Goal: Transaction & Acquisition: Purchase product/service

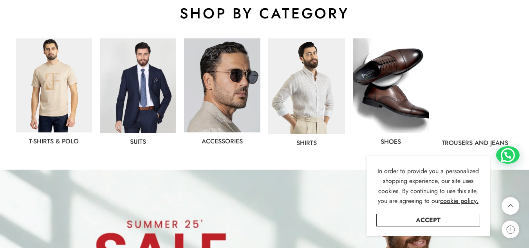
scroll to position [431, 0]
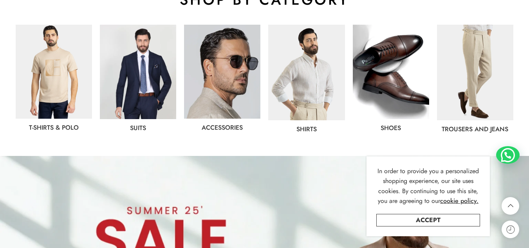
click at [314, 69] on img at bounding box center [306, 73] width 76 height 96
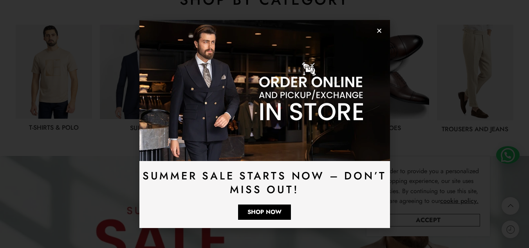
click at [380, 31] on icon "Close" at bounding box center [380, 31] width 6 height 6
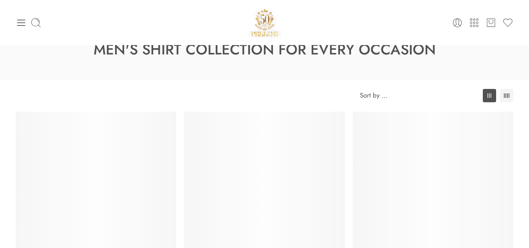
scroll to position [39, 0]
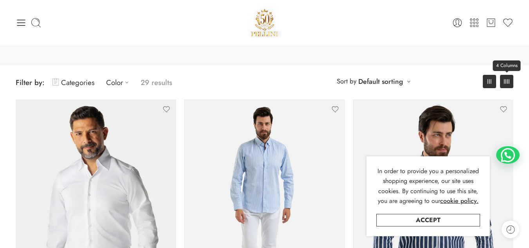
click at [504, 85] on link "4 Columns" at bounding box center [506, 81] width 13 height 13
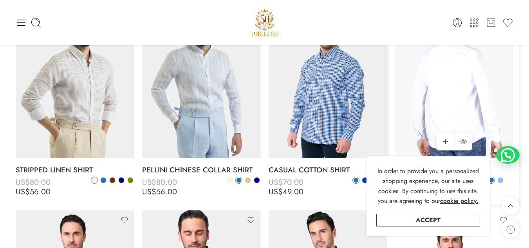
scroll to position [313, 0]
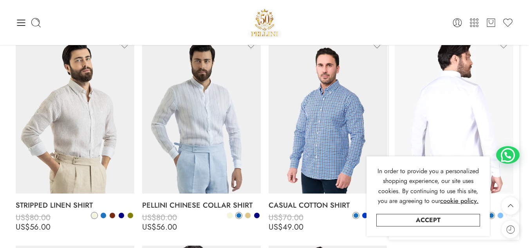
click at [452, 94] on img at bounding box center [454, 115] width 119 height 158
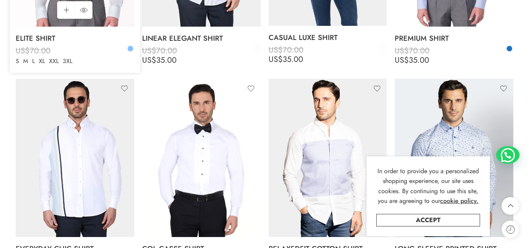
scroll to position [978, 0]
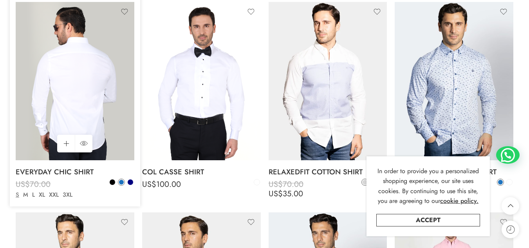
click at [67, 91] on img at bounding box center [75, 81] width 119 height 158
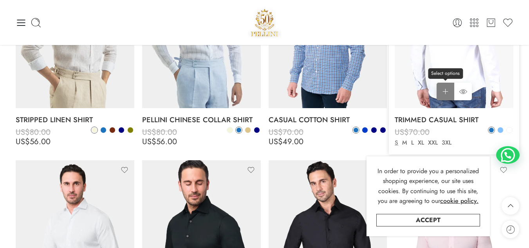
scroll to position [304, 0]
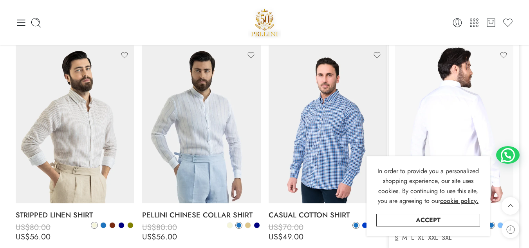
click at [444, 105] on img at bounding box center [454, 124] width 119 height 158
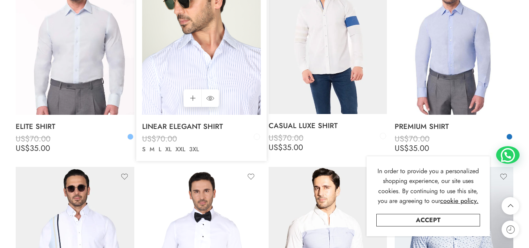
scroll to position [889, 0]
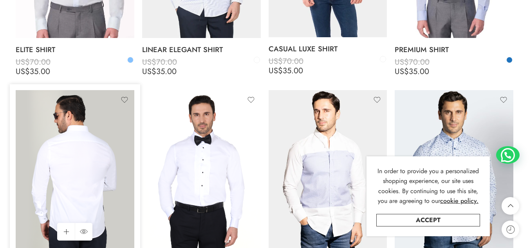
click at [82, 169] on img at bounding box center [75, 169] width 119 height 158
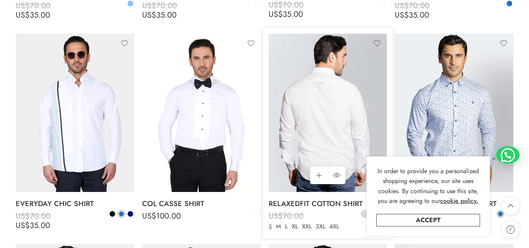
scroll to position [968, 0]
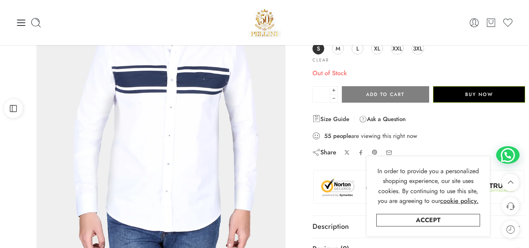
scroll to position [118, 0]
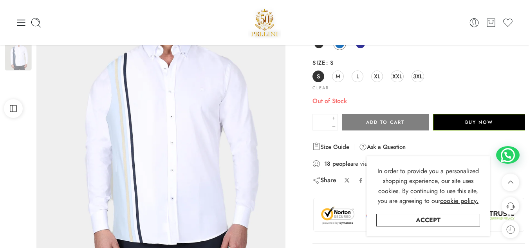
scroll to position [78, 0]
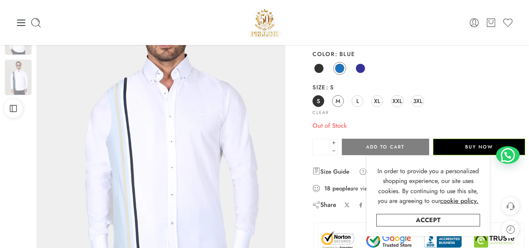
click at [337, 103] on span "M" at bounding box center [338, 101] width 5 height 11
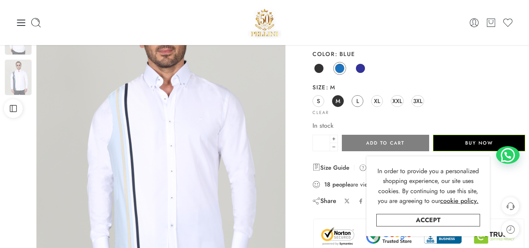
click at [357, 104] on span "L" at bounding box center [358, 101] width 3 height 11
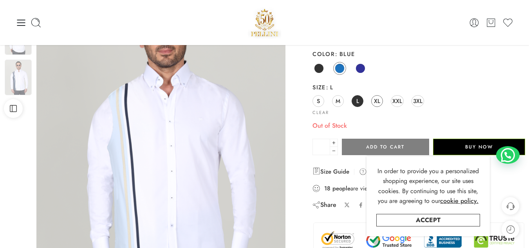
click at [379, 105] on span "XL" at bounding box center [377, 101] width 6 height 11
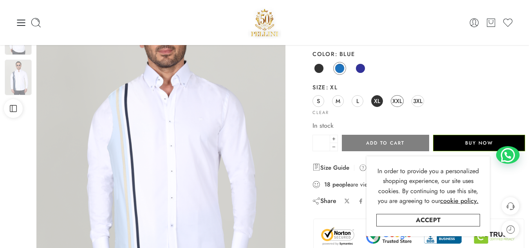
click at [397, 104] on span "XXL" at bounding box center [398, 101] width 10 height 11
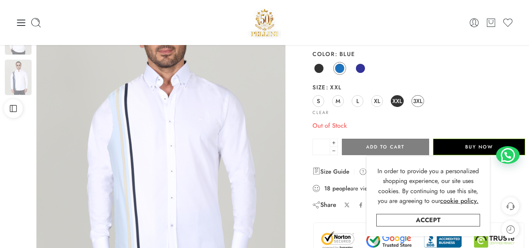
click at [419, 101] on span "3XL" at bounding box center [417, 101] width 9 height 11
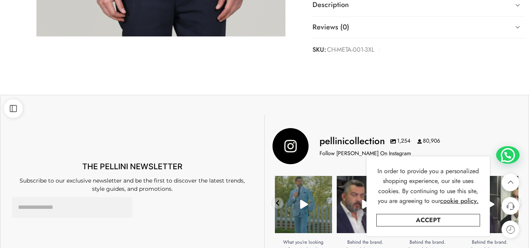
scroll to position [313, 0]
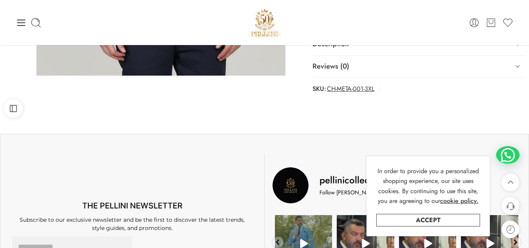
click at [351, 88] on span "CH-META-001-3XL" at bounding box center [350, 88] width 47 height 11
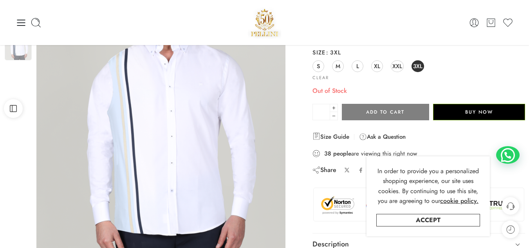
scroll to position [78, 0]
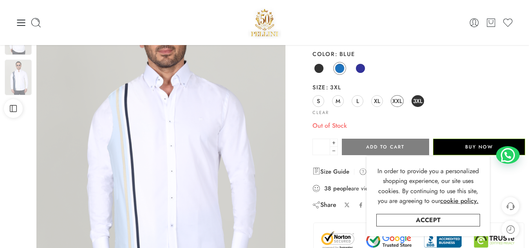
click at [394, 97] on span "XXL" at bounding box center [398, 101] width 10 height 11
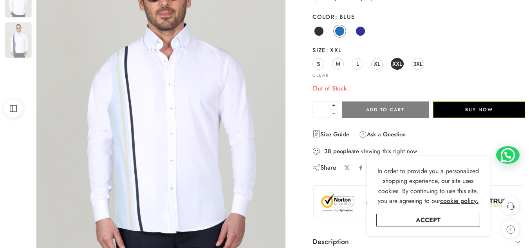
scroll to position [118, 0]
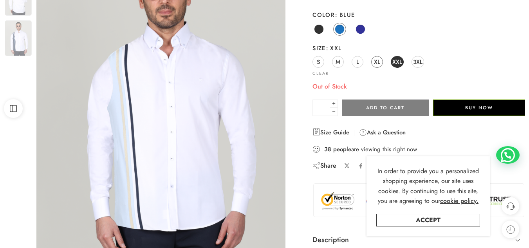
click at [381, 58] on link "XL" at bounding box center [377, 62] width 12 height 12
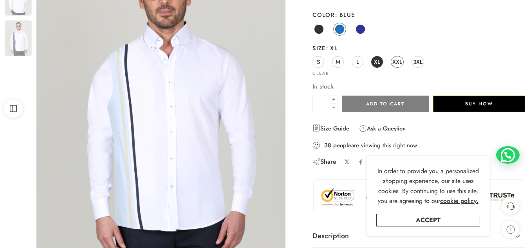
click at [397, 65] on span "XXL" at bounding box center [398, 61] width 10 height 11
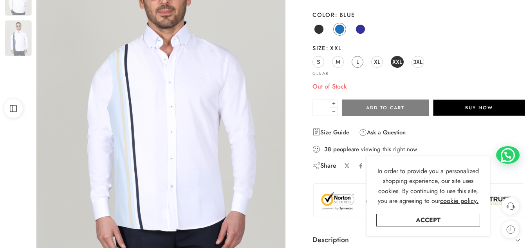
click at [358, 62] on span "L" at bounding box center [358, 61] width 3 height 11
drag, startPoint x: 375, startPoint y: 63, endPoint x: 379, endPoint y: 62, distance: 3.9
click at [375, 63] on span "XL" at bounding box center [377, 61] width 6 height 11
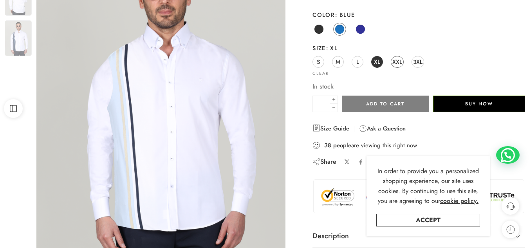
click at [395, 60] on span "XXL" at bounding box center [398, 61] width 10 height 11
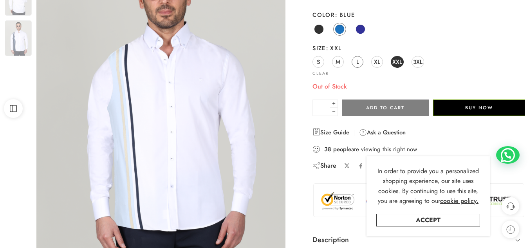
click at [361, 61] on link "L" at bounding box center [358, 62] width 12 height 12
click at [378, 62] on span "XL" at bounding box center [377, 61] width 6 height 11
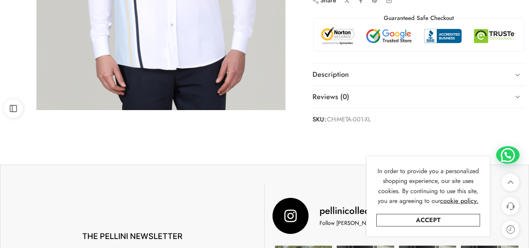
scroll to position [353, 0]
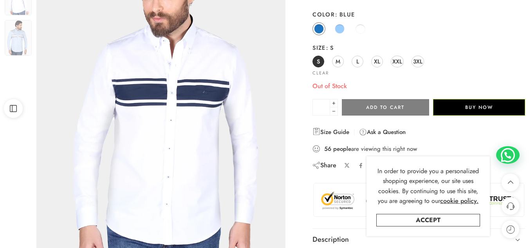
scroll to position [39, 0]
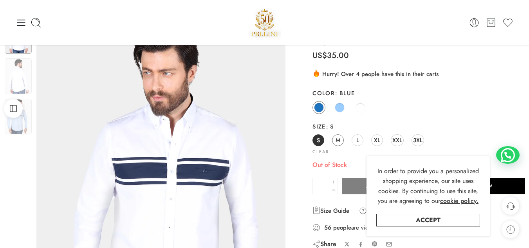
click at [336, 142] on span "M" at bounding box center [338, 140] width 5 height 11
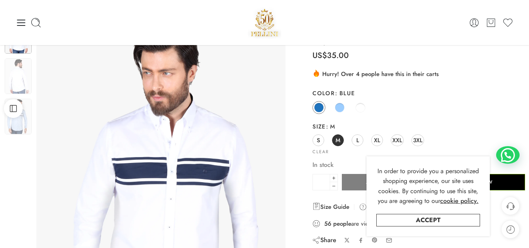
click at [367, 138] on div "S M L XL XXL 3XL" at bounding box center [419, 141] width 213 height 14
drag, startPoint x: 360, startPoint y: 138, endPoint x: 367, endPoint y: 141, distance: 7.9
click at [359, 138] on link "L" at bounding box center [358, 140] width 12 height 12
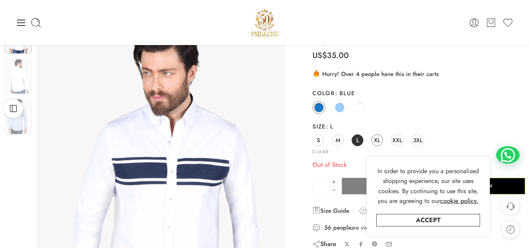
click at [382, 139] on link "XL" at bounding box center [377, 140] width 12 height 12
click at [396, 144] on span "XXL" at bounding box center [398, 140] width 10 height 11
click at [379, 142] on span "XL" at bounding box center [377, 140] width 6 height 11
click at [419, 140] on span "3XL" at bounding box center [417, 140] width 9 height 11
click at [397, 143] on span "XXL" at bounding box center [398, 140] width 10 height 11
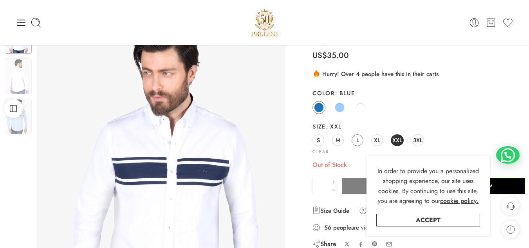
drag, startPoint x: 375, startPoint y: 143, endPoint x: 357, endPoint y: 141, distance: 18.5
click at [375, 143] on span "XL" at bounding box center [377, 140] width 6 height 11
click at [345, 140] on div "S M L XL XXL 3XL" at bounding box center [419, 141] width 213 height 14
click at [335, 142] on link "M" at bounding box center [338, 140] width 12 height 12
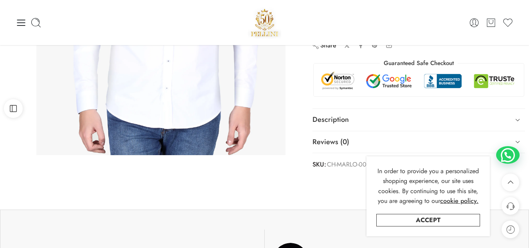
scroll to position [196, 0]
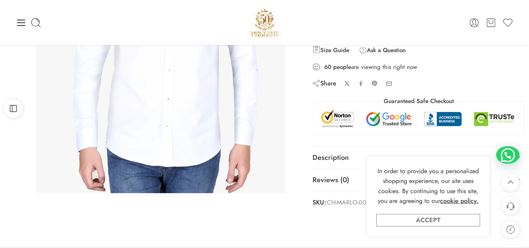
click at [417, 219] on link "Accept" at bounding box center [429, 220] width 104 height 13
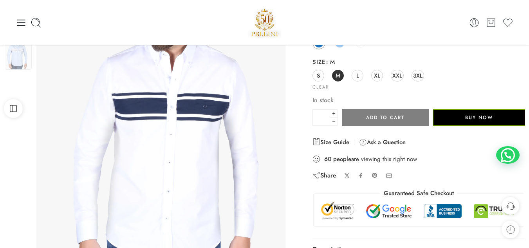
scroll to position [118, 0]
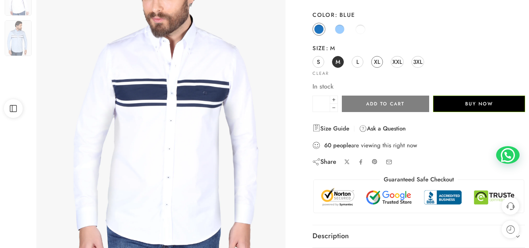
click at [379, 60] on span "XL" at bounding box center [377, 61] width 6 height 11
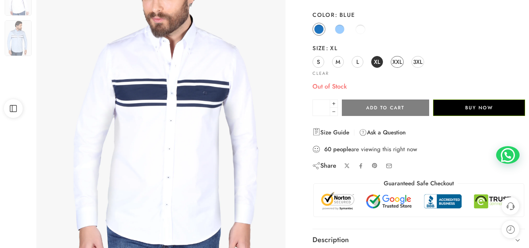
click at [395, 61] on span "XXL" at bounding box center [398, 61] width 10 height 11
click at [417, 59] on span "3XL" at bounding box center [417, 61] width 9 height 11
drag, startPoint x: 402, startPoint y: 60, endPoint x: 388, endPoint y: 61, distance: 14.1
click at [402, 60] on link "XXL" at bounding box center [397, 62] width 13 height 12
click at [371, 60] on div "S M L XL XXL 3XL" at bounding box center [419, 62] width 213 height 14
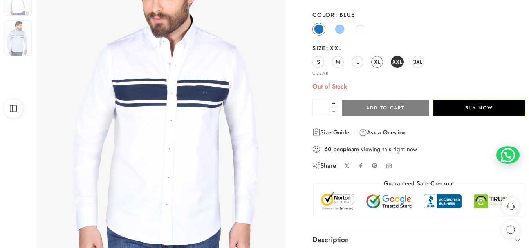
click at [373, 61] on link "XL" at bounding box center [377, 62] width 12 height 12
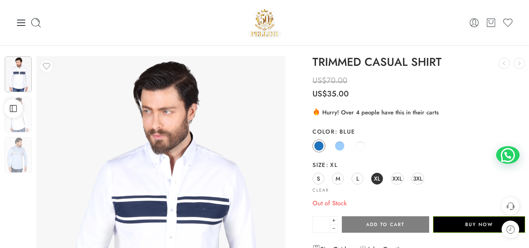
scroll to position [0, 0]
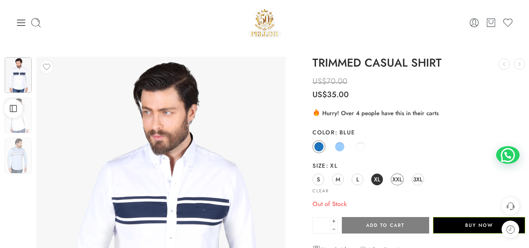
click at [394, 178] on span "XXL" at bounding box center [398, 179] width 10 height 11
click at [335, 147] on link "Light Blue" at bounding box center [339, 146] width 13 height 13
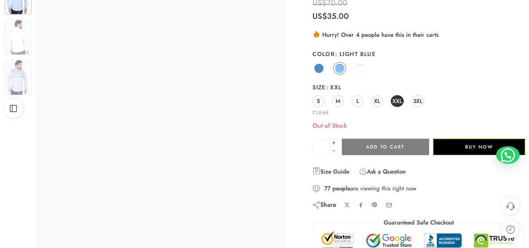
scroll to position [118, 0]
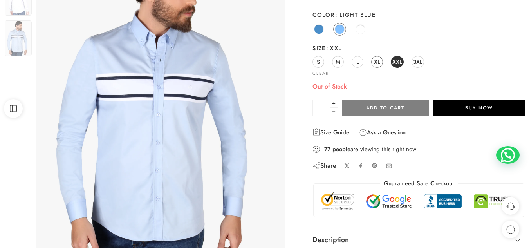
click at [375, 60] on span "XL" at bounding box center [377, 61] width 6 height 11
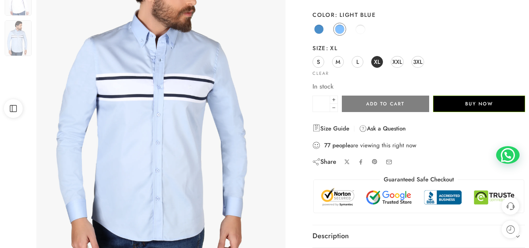
click at [391, 64] on div "S M L XL XXL 3XL" at bounding box center [419, 62] width 213 height 14
click at [393, 61] on span "XXL" at bounding box center [398, 61] width 10 height 11
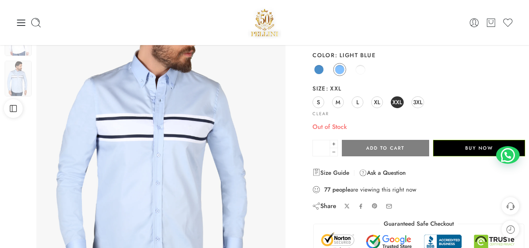
scroll to position [39, 0]
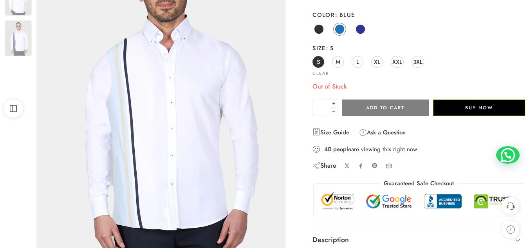
scroll to position [78, 0]
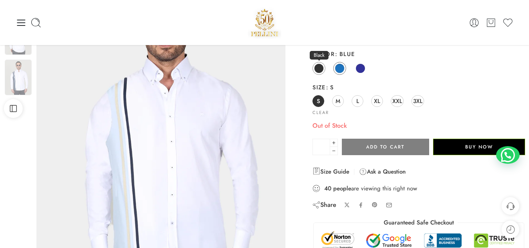
click at [315, 68] on span at bounding box center [319, 68] width 10 height 10
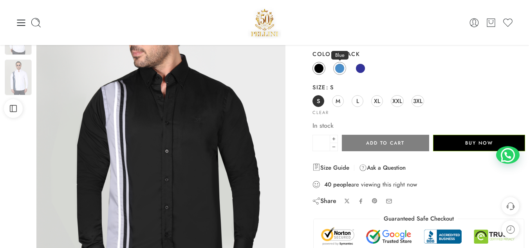
click at [338, 70] on span at bounding box center [340, 68] width 10 height 10
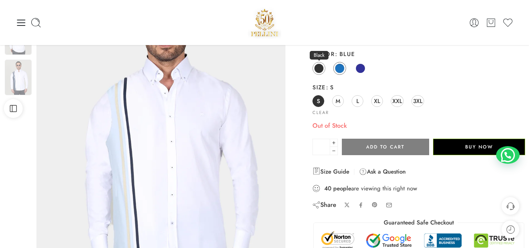
click at [324, 69] on span at bounding box center [319, 68] width 10 height 10
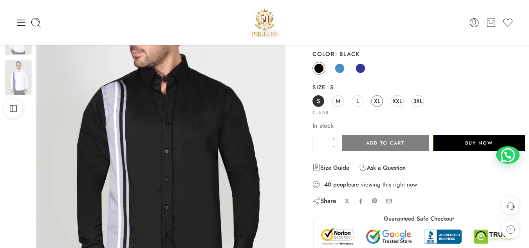
click at [382, 101] on link "XL" at bounding box center [377, 101] width 12 height 12
click at [397, 104] on span "XXL" at bounding box center [398, 101] width 10 height 11
click at [339, 72] on span at bounding box center [340, 68] width 10 height 10
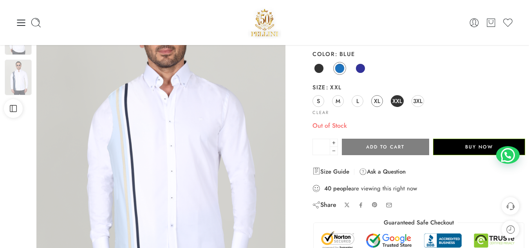
click at [378, 105] on span "XL" at bounding box center [377, 101] width 6 height 11
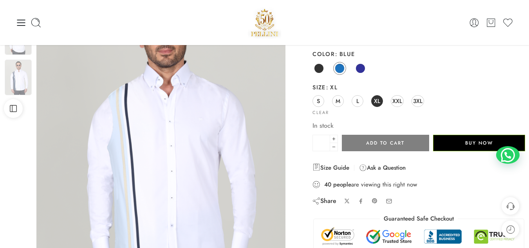
click at [390, 101] on div "S M L XL XXL 3XL" at bounding box center [419, 101] width 213 height 14
drag, startPoint x: 400, startPoint y: 101, endPoint x: 392, endPoint y: 98, distance: 8.8
click at [399, 101] on span "XXL" at bounding box center [398, 101] width 10 height 11
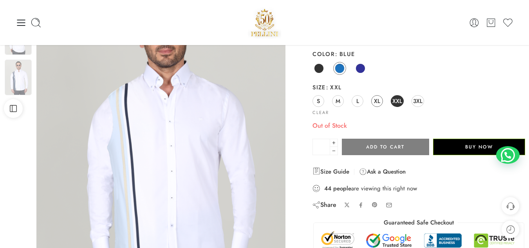
click at [377, 96] on span "XL" at bounding box center [377, 101] width 6 height 11
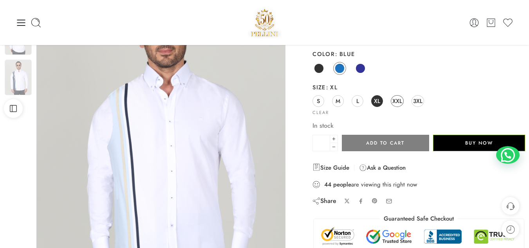
click at [389, 100] on div "S M L XL XXL 3XL" at bounding box center [419, 101] width 213 height 14
click at [398, 101] on span "XXL" at bounding box center [398, 101] width 10 height 11
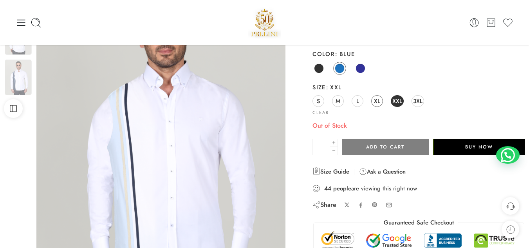
click at [380, 100] on span "XL" at bounding box center [377, 101] width 6 height 11
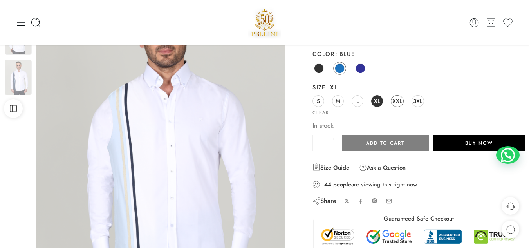
click at [396, 103] on span "XXL" at bounding box center [398, 101] width 10 height 11
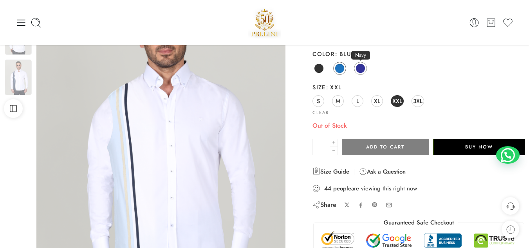
click at [358, 70] on span at bounding box center [361, 68] width 10 height 10
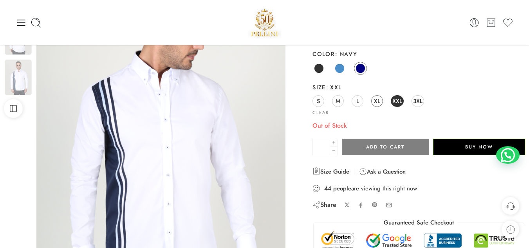
click at [375, 103] on span "XL" at bounding box center [377, 101] width 6 height 11
click at [358, 70] on span at bounding box center [361, 68] width 10 height 10
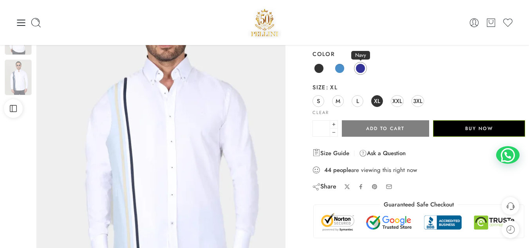
click at [356, 65] on link "Navy" at bounding box center [360, 68] width 13 height 13
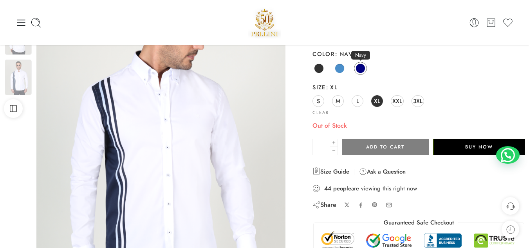
click at [360, 68] on span at bounding box center [361, 68] width 10 height 10
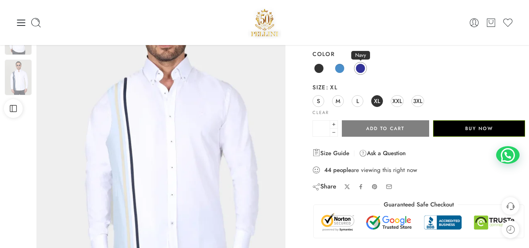
click at [361, 69] on span at bounding box center [361, 68] width 10 height 10
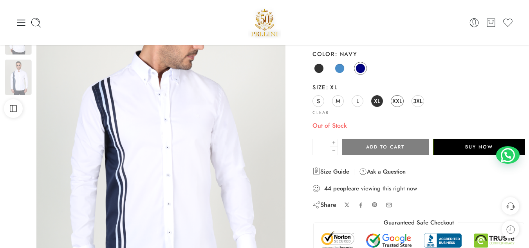
click at [392, 102] on link "XXL" at bounding box center [397, 101] width 13 height 12
click at [411, 103] on div "S M L XL XXL 3XL" at bounding box center [419, 101] width 213 height 14
click at [416, 103] on span "3XL" at bounding box center [417, 101] width 9 height 11
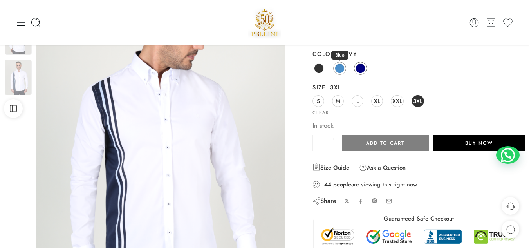
click at [340, 73] on span at bounding box center [340, 68] width 10 height 10
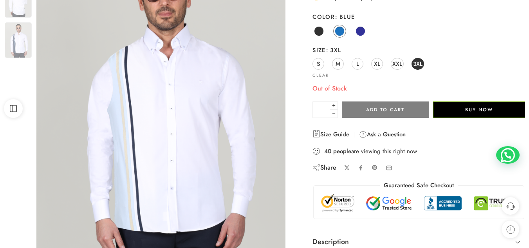
scroll to position [157, 0]
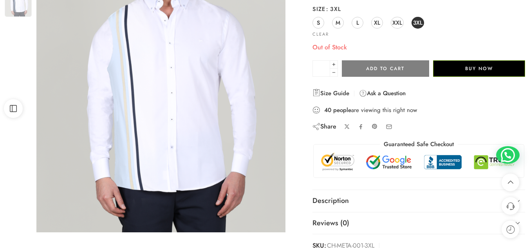
click at [396, 29] on div "S M L XL XXL 3XL" at bounding box center [419, 23] width 213 height 14
click at [396, 23] on span "XXL" at bounding box center [398, 22] width 10 height 11
click at [376, 23] on span "XL" at bounding box center [377, 22] width 6 height 11
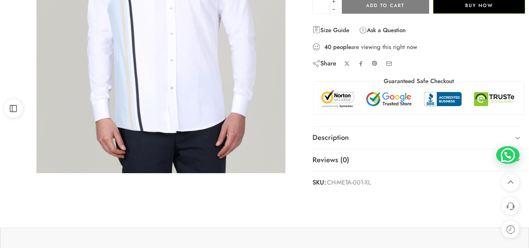
scroll to position [235, 0]
